Goal: Complete application form: Complete application form

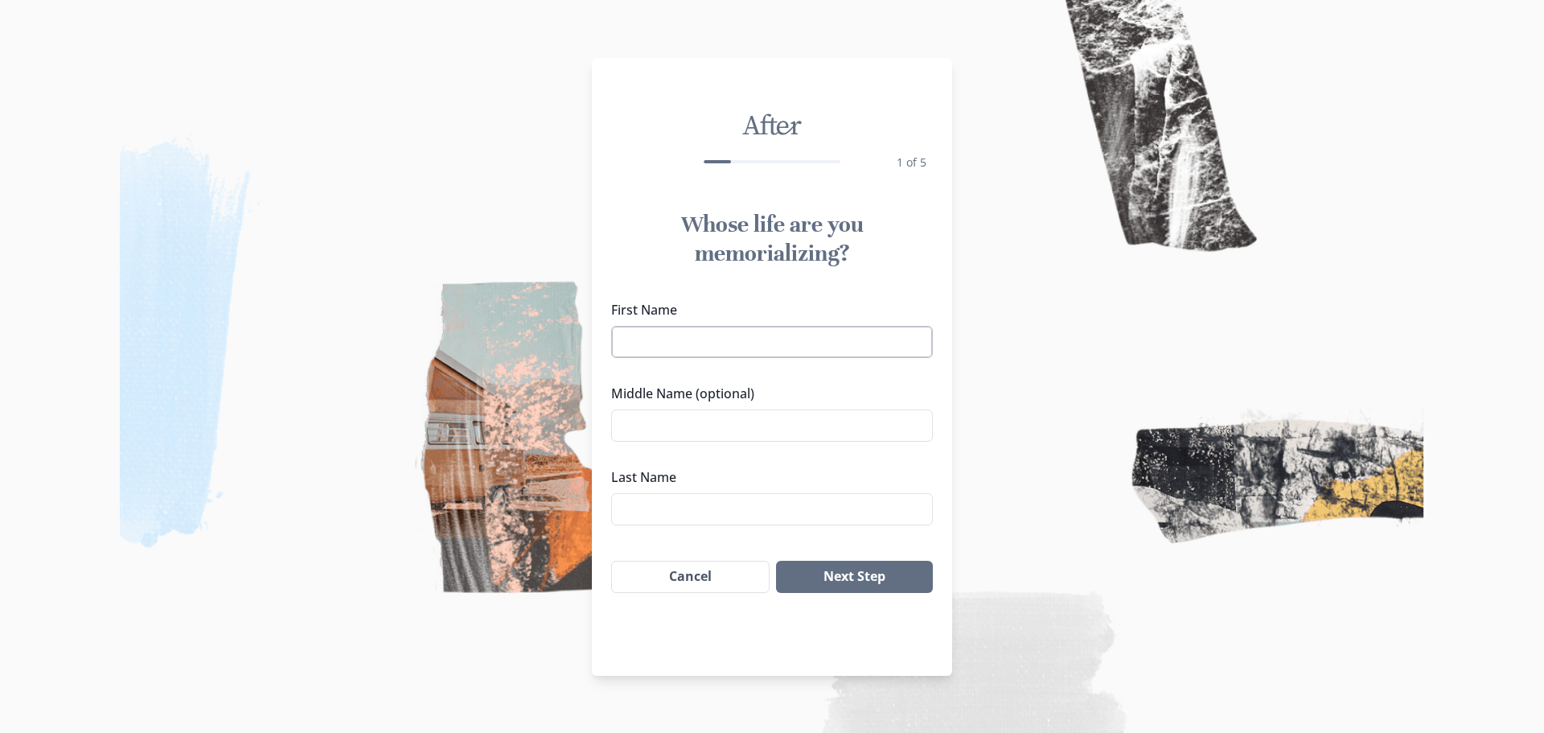
click at [677, 346] on input "First Name" at bounding box center [772, 342] width 322 height 32
type input "[PERSON_NAME]"
type input "o"
type input "[PERSON_NAME]"
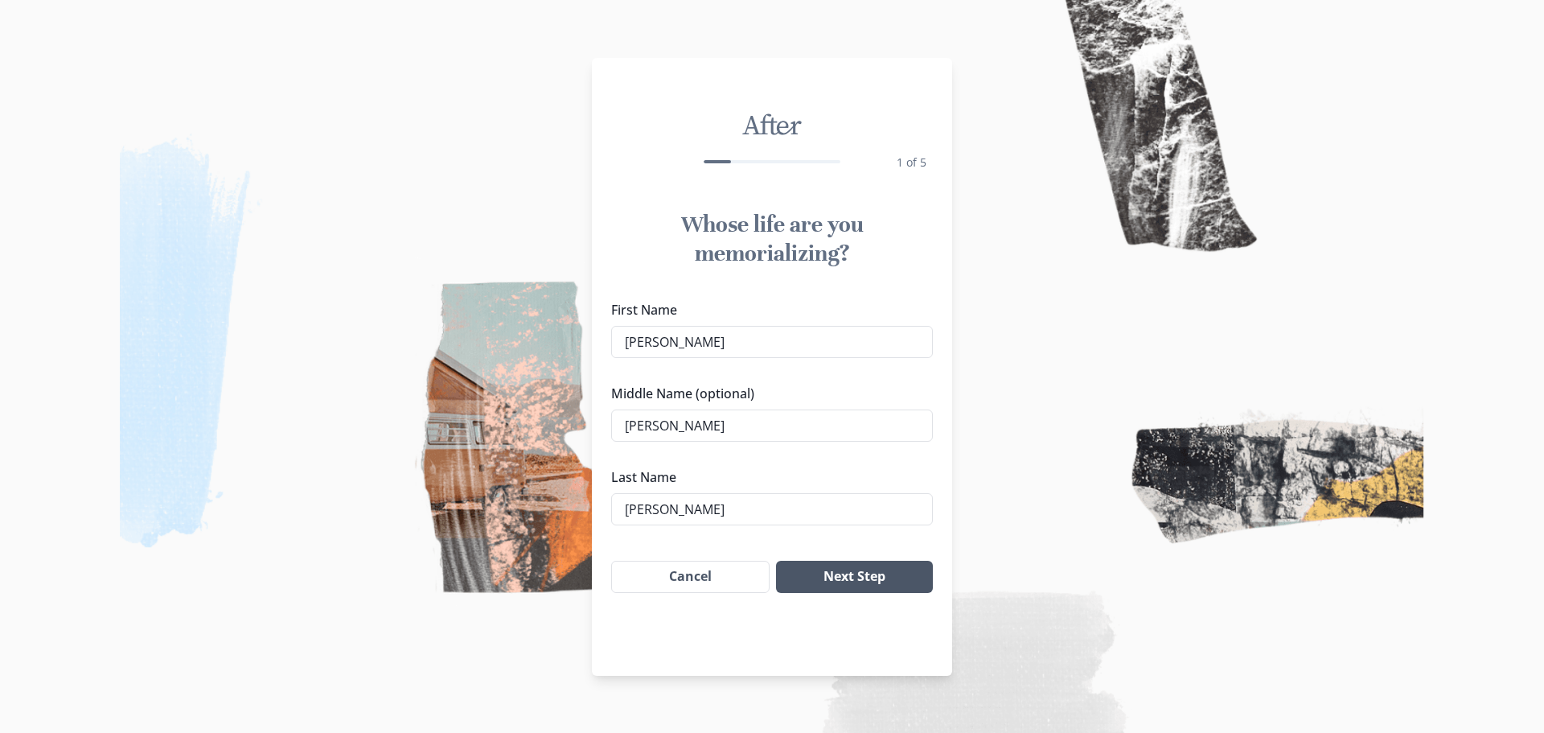
click at [835, 577] on button "Next Step" at bounding box center [854, 576] width 157 height 32
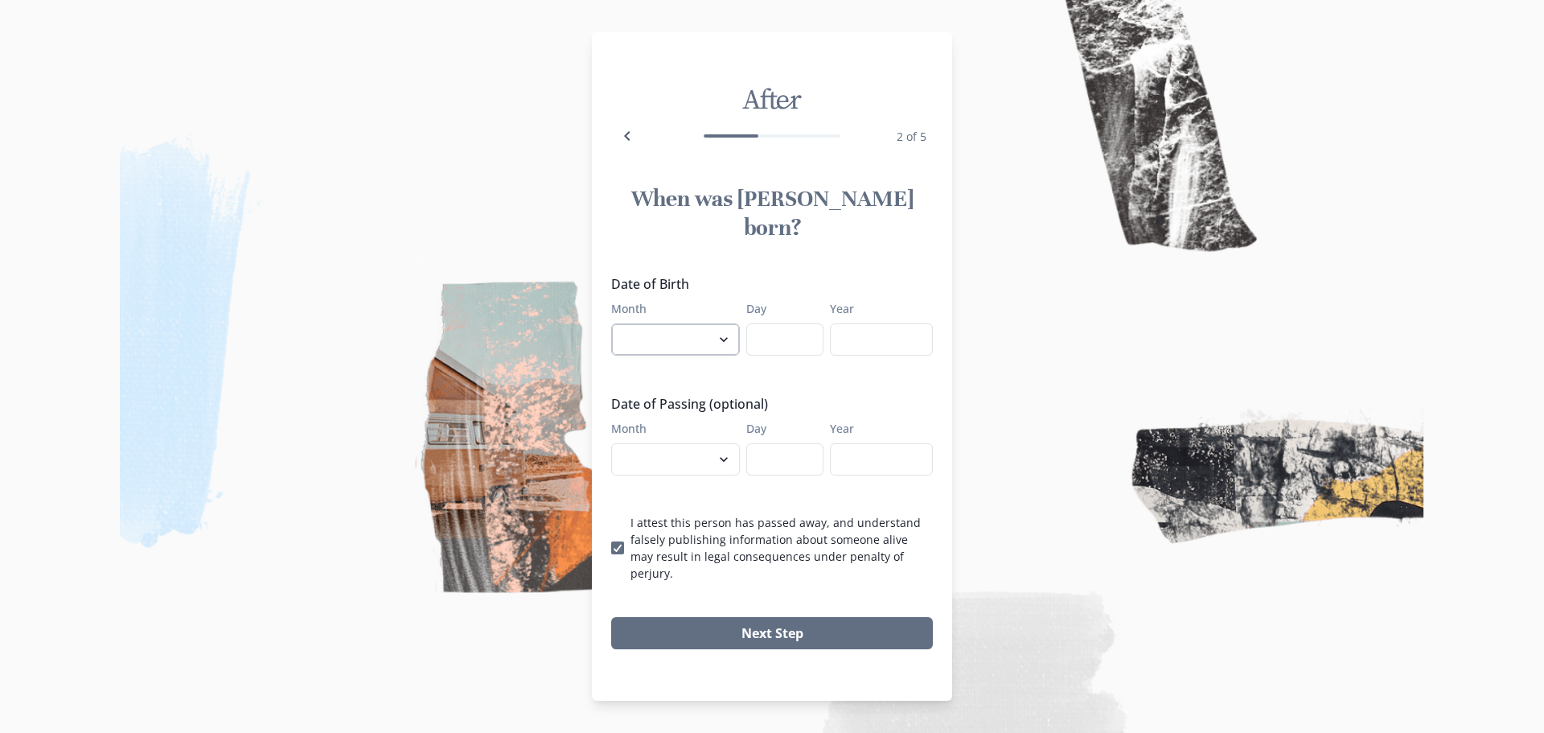
click at [710, 333] on select "January February March April May June July August September October November De…" at bounding box center [675, 339] width 129 height 32
select select "4"
click at [611, 323] on select "January February March April May June July August September October November De…" at bounding box center [675, 339] width 129 height 32
click at [790, 339] on input "Day" at bounding box center [784, 339] width 77 height 32
type input "19"
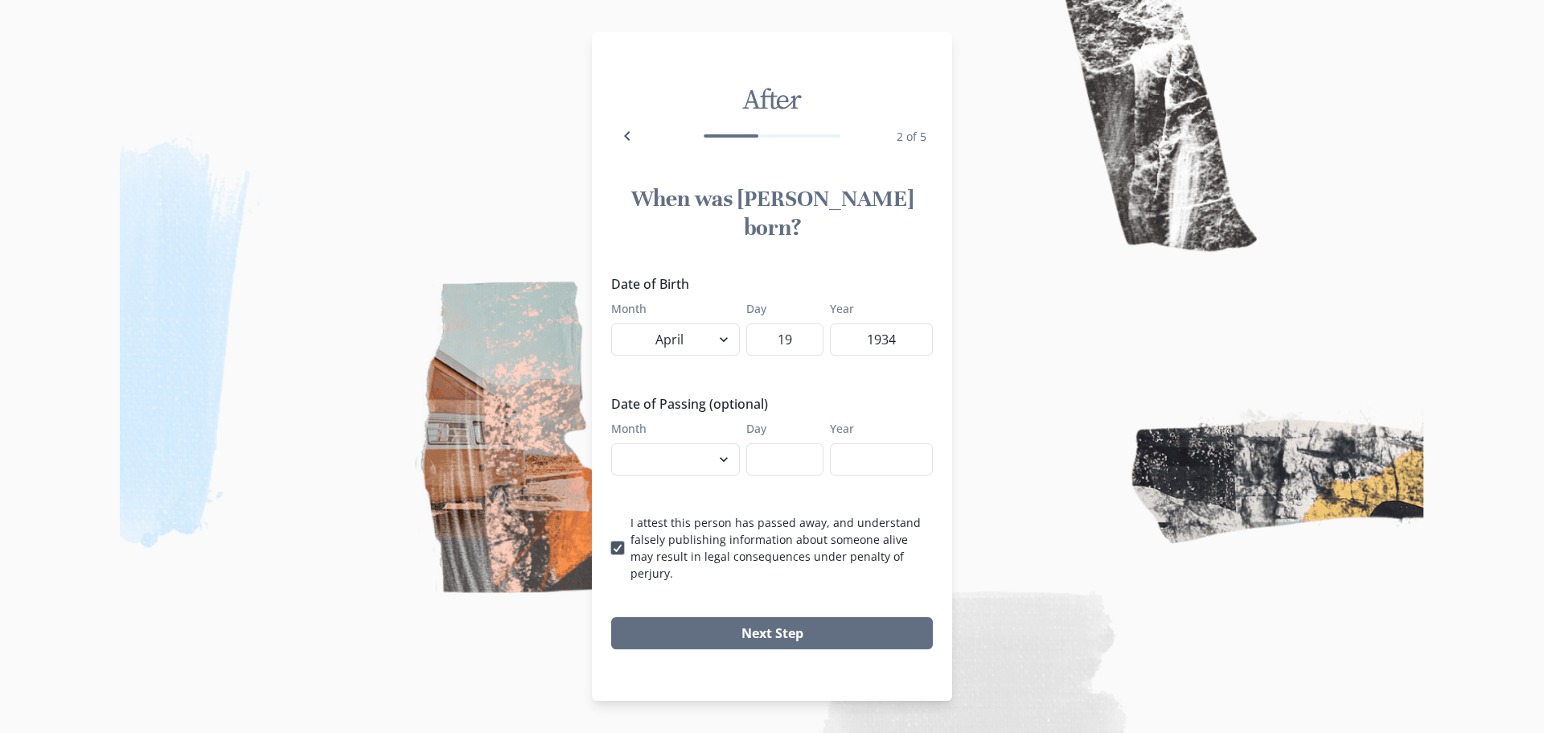
type input "1934"
click at [614, 544] on polyline at bounding box center [617, 547] width 7 height 6
click at [611, 548] on input "I attest this person has passed away, and understand falsely publishing informa…" at bounding box center [610, 548] width 1 height 1
checkbox input "false"
click at [772, 617] on button "Next Step" at bounding box center [772, 633] width 322 height 32
